Goal: Task Accomplishment & Management: Manage account settings

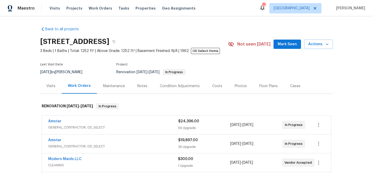
click at [141, 87] on div "Notes" at bounding box center [142, 86] width 10 height 5
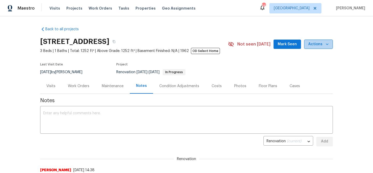
click at [332, 43] on button "Actions" at bounding box center [318, 45] width 29 height 10
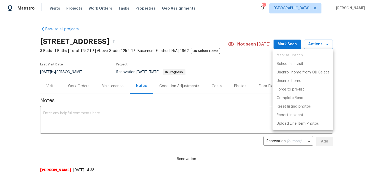
click at [293, 64] on p "Schedule a visit" at bounding box center [289, 63] width 27 height 5
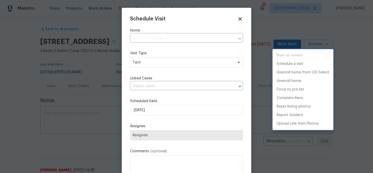
type input "[STREET_ADDRESS]"
click at [189, 63] on div at bounding box center [186, 86] width 373 height 173
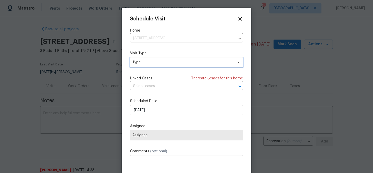
click at [189, 63] on span "Type" at bounding box center [182, 62] width 101 height 5
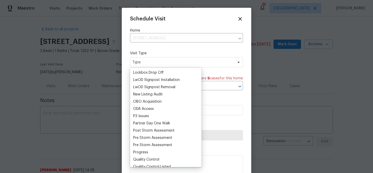
scroll to position [266, 0]
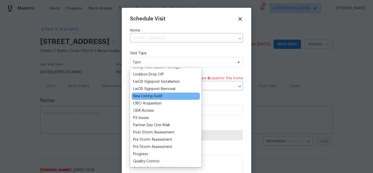
click at [161, 95] on div "New Listing Audit" at bounding box center [148, 96] width 30 height 5
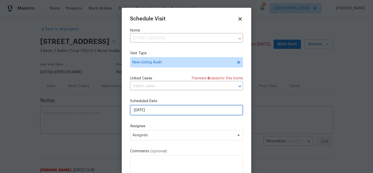
click at [160, 113] on input "10/2/2025" at bounding box center [186, 110] width 113 height 10
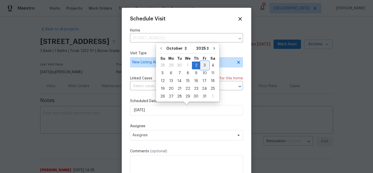
click at [201, 64] on div "3" at bounding box center [204, 65] width 9 height 7
type input "[DATE]"
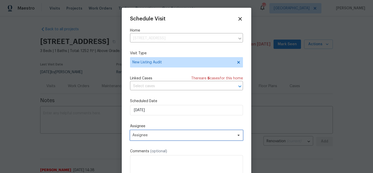
click at [168, 132] on span "Assignee" at bounding box center [186, 135] width 113 height 10
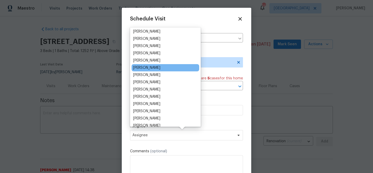
scroll to position [37, 0]
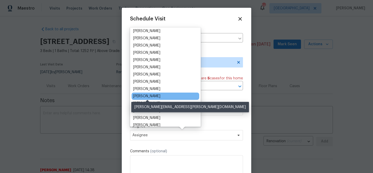
click at [160, 97] on div "[PERSON_NAME]" at bounding box center [146, 96] width 27 height 5
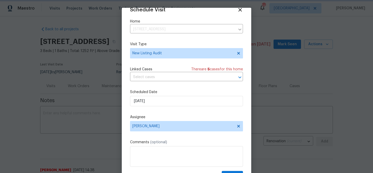
scroll to position [24, 0]
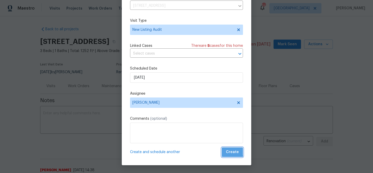
click at [232, 151] on span "Create" at bounding box center [232, 152] width 13 height 6
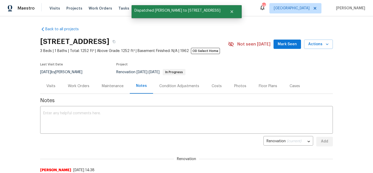
scroll to position [0, 0]
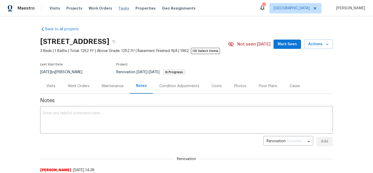
click at [118, 8] on span "Tasks" at bounding box center [123, 8] width 11 height 4
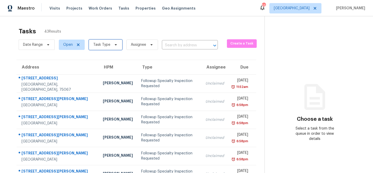
click at [114, 45] on icon at bounding box center [116, 45] width 4 height 4
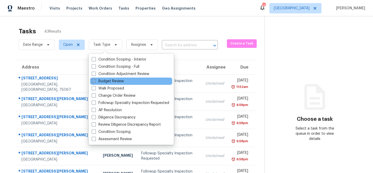
click at [108, 80] on label "Budget Review" at bounding box center [108, 81] width 32 height 5
click at [95, 80] on input "Budget Review" at bounding box center [93, 80] width 3 height 3
checkbox input "true"
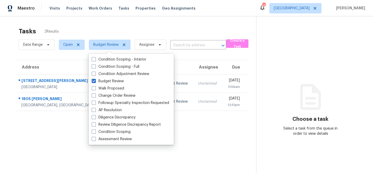
click at [142, 27] on div "Tasks 2 Results" at bounding box center [137, 31] width 237 height 13
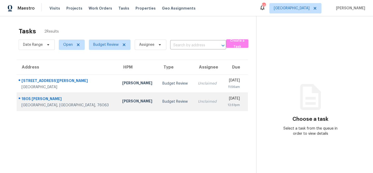
click at [118, 99] on td "Todd Jorgenson" at bounding box center [138, 102] width 40 height 18
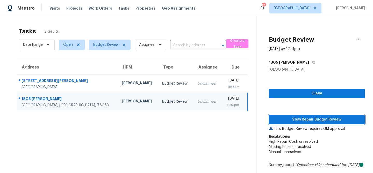
click at [281, 119] on span "View Repair Budget Review" at bounding box center [316, 119] width 87 height 6
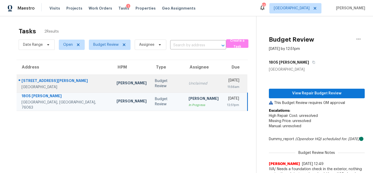
click at [191, 89] on td "Unclaimed" at bounding box center [203, 84] width 38 height 18
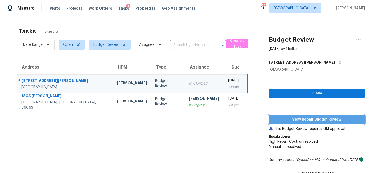
click at [285, 119] on span "View Repair Budget Review" at bounding box center [316, 119] width 87 height 6
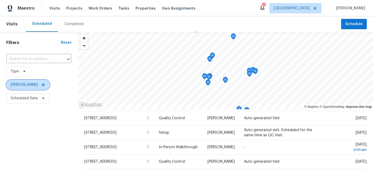
click at [45, 85] on icon at bounding box center [43, 85] width 3 height 3
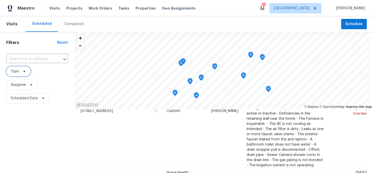
click at [23, 71] on icon at bounding box center [24, 71] width 4 height 4
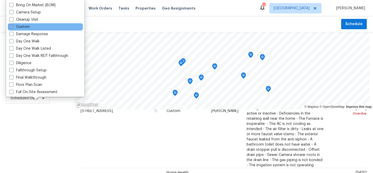
scroll to position [55, 0]
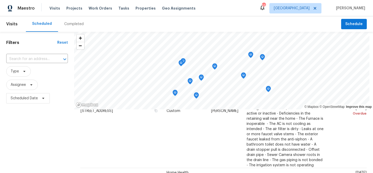
click at [33, 117] on div "Filters Reset ​ Type Assignee Scheduled Date" at bounding box center [37, 140] width 74 height 216
click at [40, 100] on span at bounding box center [43, 98] width 6 height 4
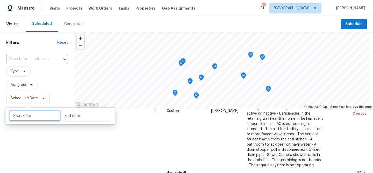
click at [39, 114] on input "text" at bounding box center [34, 116] width 51 height 10
select select "9"
select select "2025"
select select "10"
select select "2025"
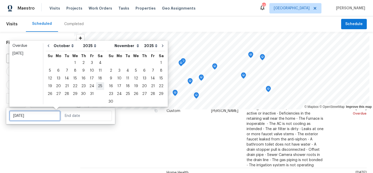
type input "Sat, Oct 25"
type input "Sun, Nov 02"
click at [97, 64] on div "4" at bounding box center [100, 62] width 8 height 7
type input "[DATE]"
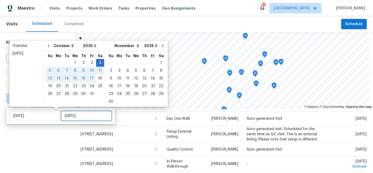
type input "Fri, Oct 31"
type input "Fri, Oct 10"
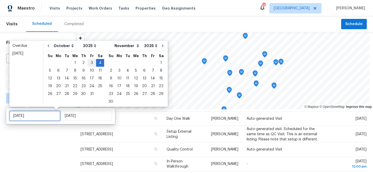
type input "Fri, Oct 03"
type input "[DATE]"
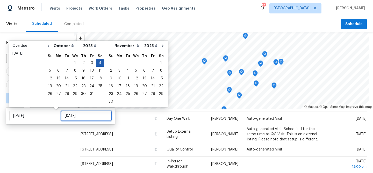
type input "[DATE]"
click at [98, 62] on div "4" at bounding box center [100, 62] width 8 height 7
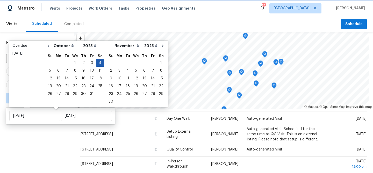
type input "[DATE]"
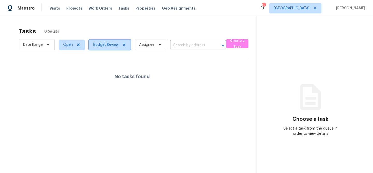
click at [103, 43] on span "Budget Review" at bounding box center [105, 44] width 25 height 5
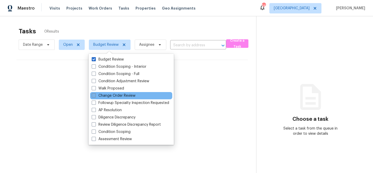
click at [105, 96] on label "Change Order Review" at bounding box center [114, 95] width 44 height 5
click at [95, 96] on input "Change Order Review" at bounding box center [93, 94] width 3 height 3
checkbox input "true"
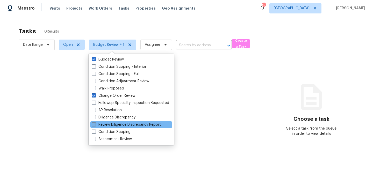
click at [115, 124] on label "Review Diligence Discrepancy Report" at bounding box center [126, 124] width 69 height 5
click at [95, 124] on input "Review Diligence Discrepancy Report" at bounding box center [93, 123] width 3 height 3
checkbox input "true"
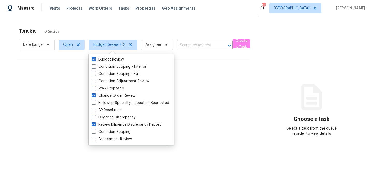
click at [73, 85] on div "No tasks found" at bounding box center [133, 76] width 233 height 33
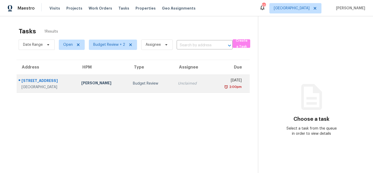
click at [94, 83] on div "[PERSON_NAME]" at bounding box center [102, 83] width 43 height 6
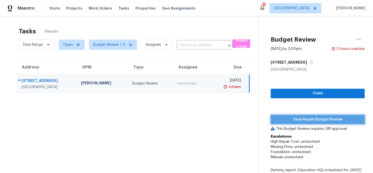
click at [286, 117] on span "View Repair Budget Review" at bounding box center [318, 119] width 86 height 6
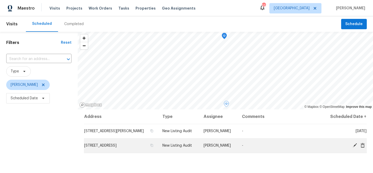
click at [355, 144] on icon at bounding box center [354, 145] width 4 height 4
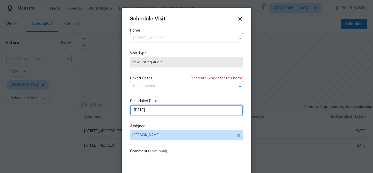
click at [177, 112] on input "[DATE]" at bounding box center [186, 110] width 113 height 10
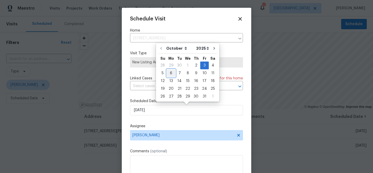
click at [172, 75] on div "6" at bounding box center [171, 73] width 9 height 7
type input "[DATE]"
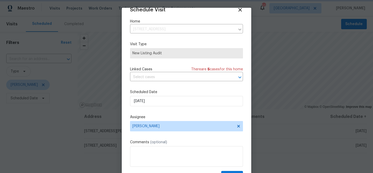
scroll to position [24, 0]
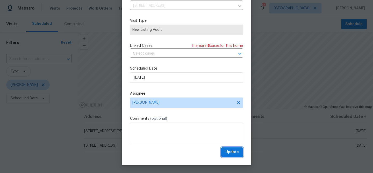
click at [240, 154] on button "Update" at bounding box center [232, 153] width 22 height 10
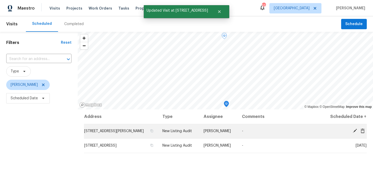
click at [355, 131] on icon at bounding box center [354, 131] width 5 height 5
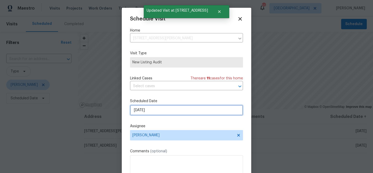
click at [187, 114] on input "10/3/2025" at bounding box center [186, 110] width 113 height 10
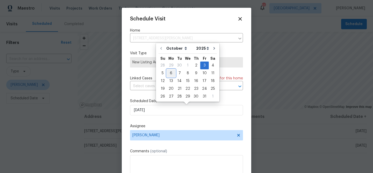
click at [168, 74] on div "6" at bounding box center [171, 73] width 9 height 7
type input "10/6/2025"
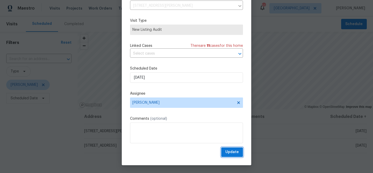
click at [234, 153] on span "Update" at bounding box center [231, 152] width 13 height 6
